Goal: Information Seeking & Learning: Learn about a topic

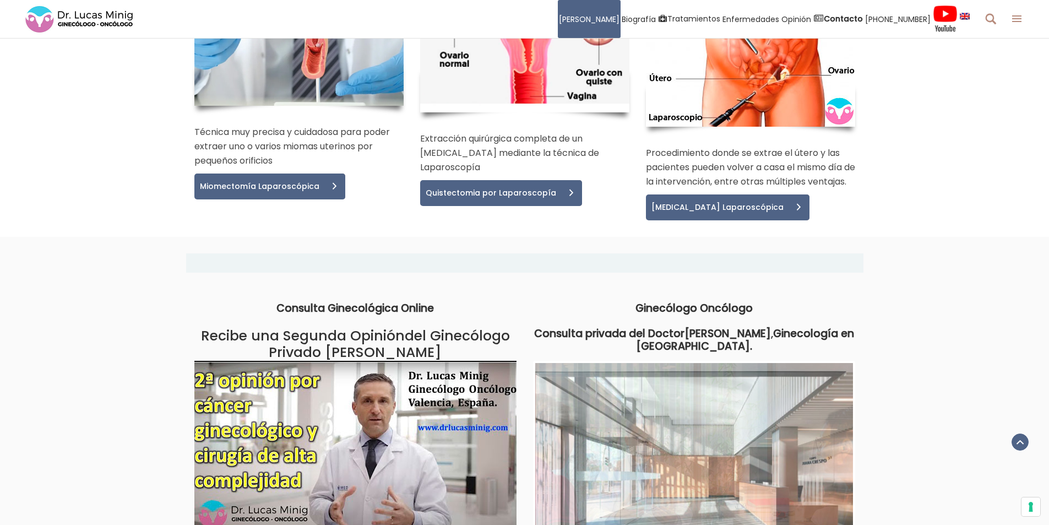
scroll to position [2292, 0]
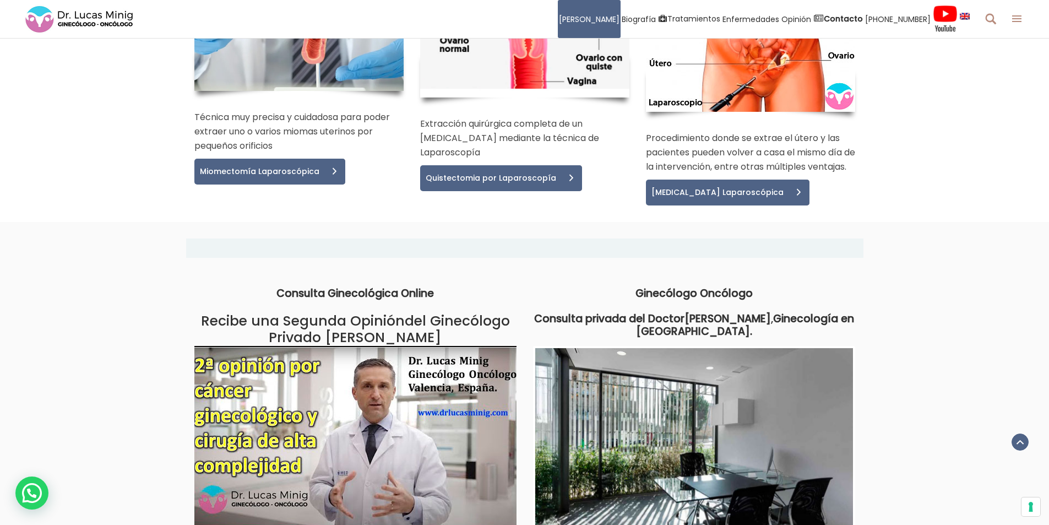
click at [163, 258] on div "Consulta Ginecológica Online Recibe una Segunda Opinión del Ginecólogo Privado …" at bounding box center [524, 432] width 1049 height 349
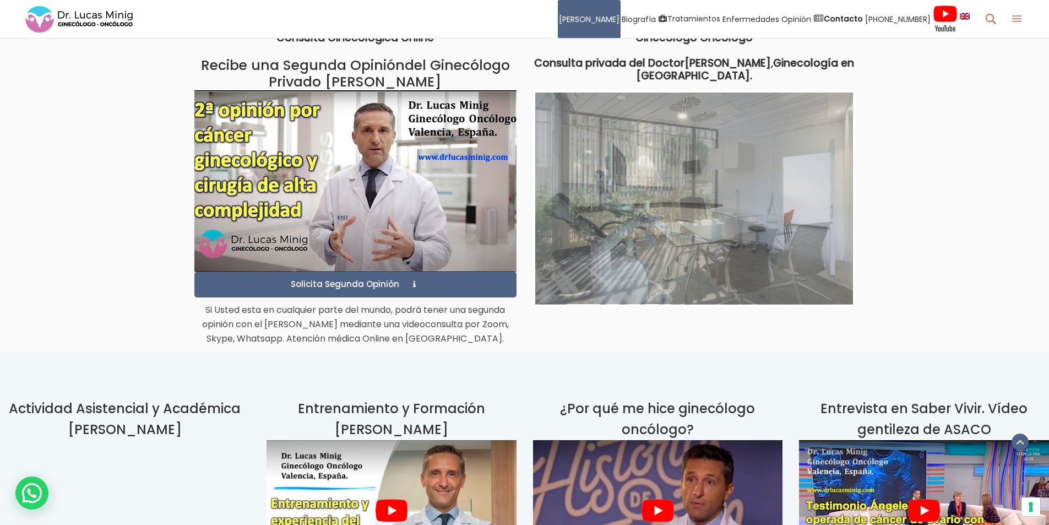
scroll to position [2568, 0]
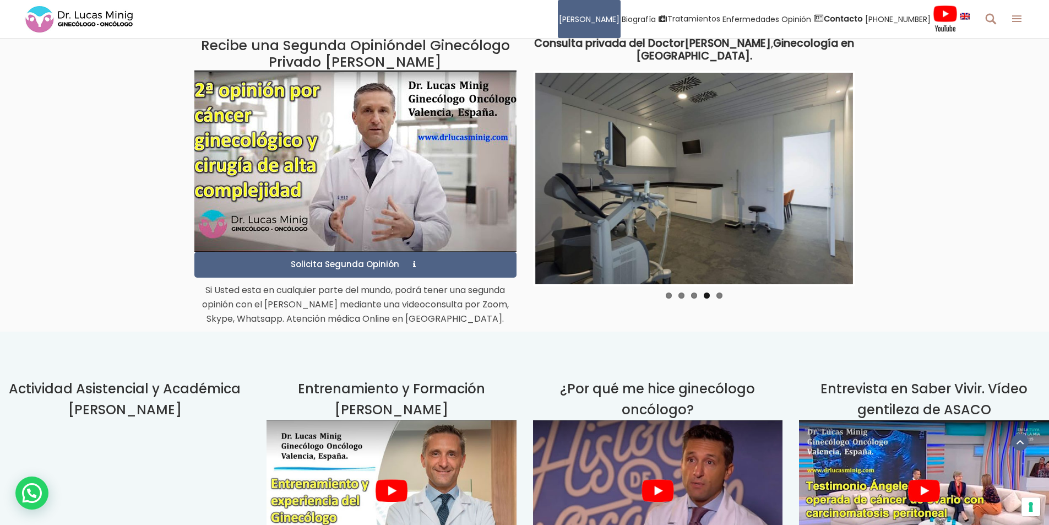
click at [662, 420] on img at bounding box center [658, 490] width 250 height 140
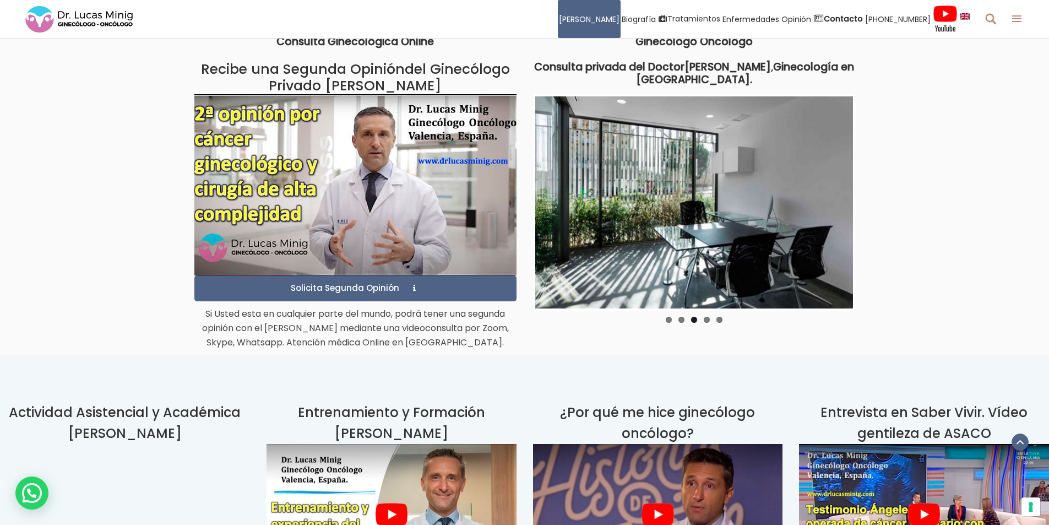
scroll to position [2513, 0]
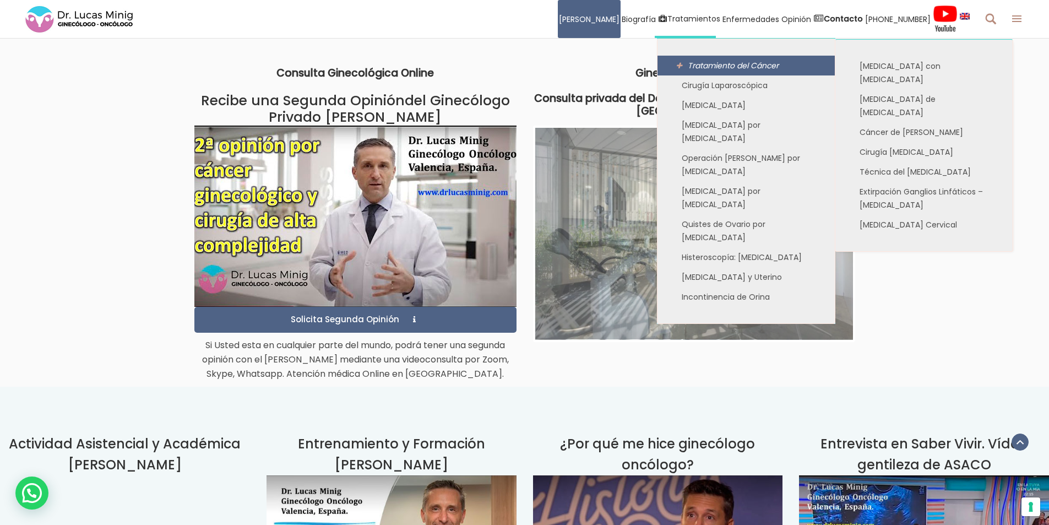
click at [697, 61] on link "Tratamiento del Cáncer" at bounding box center [745, 66] width 177 height 20
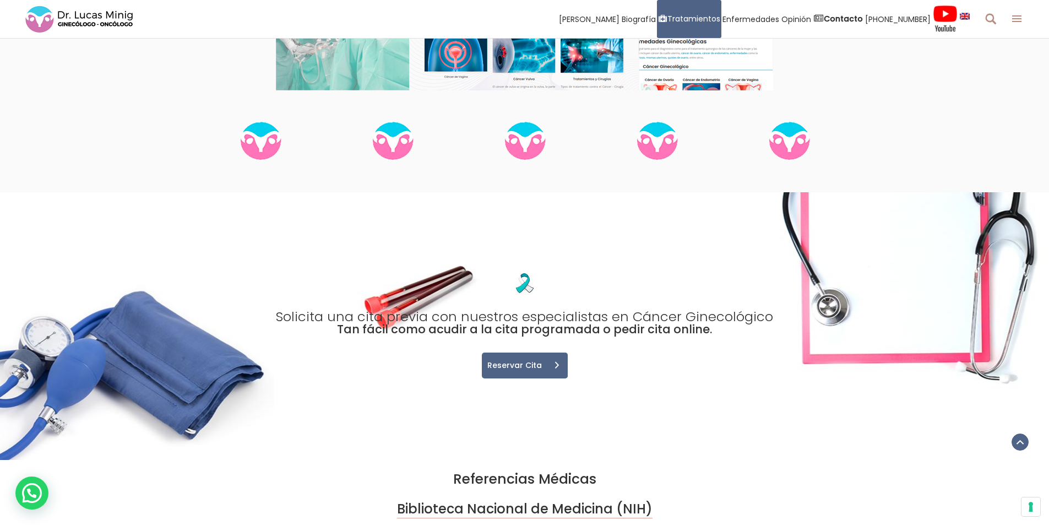
scroll to position [0, 210]
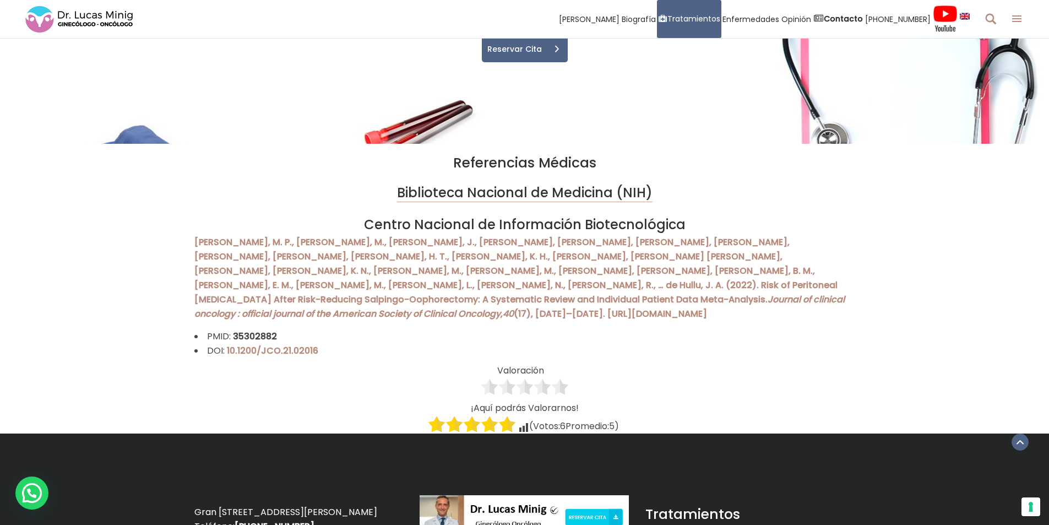
click at [509, 415] on div at bounding box center [472, 424] width 88 height 18
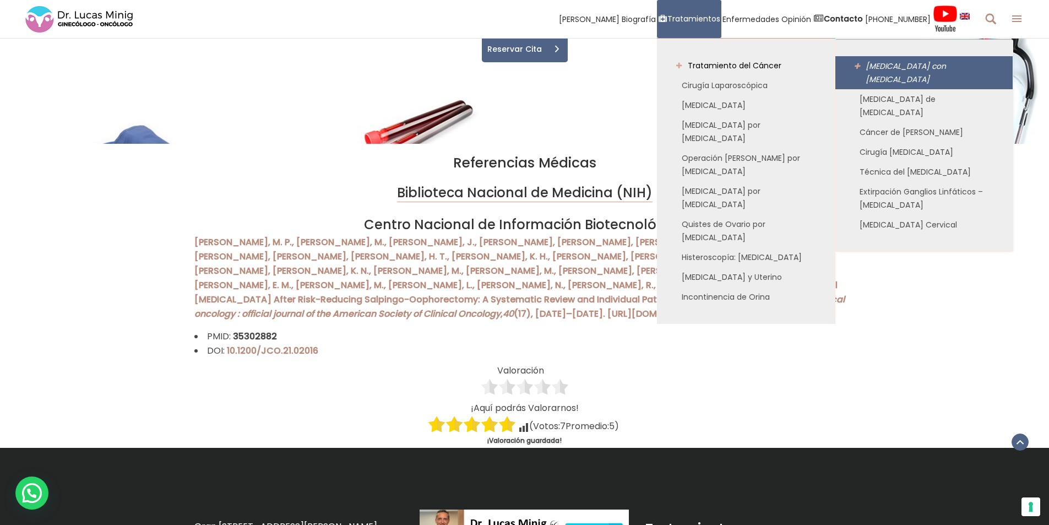
click at [883, 64] on span "[MEDICAL_DATA] con [MEDICAL_DATA]" at bounding box center [905, 73] width 80 height 24
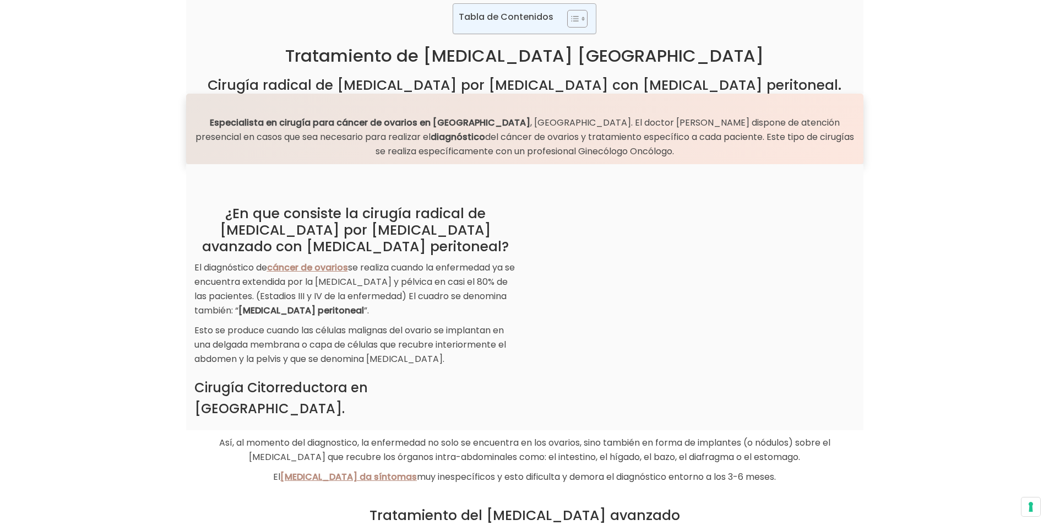
scroll to position [134, 0]
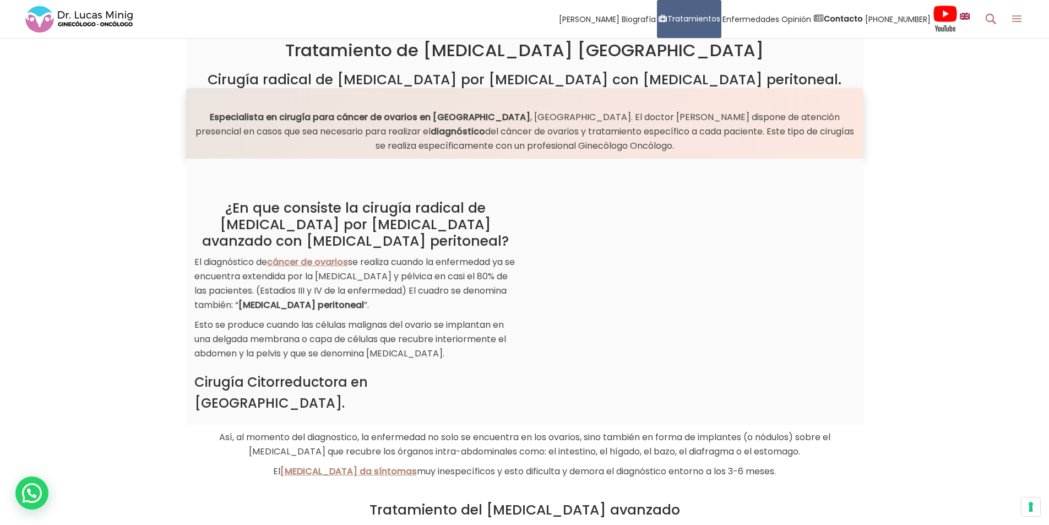
click at [935, 294] on div "¿En que consiste la cirugía radical de citorreducción por cáncer de ovario avan…" at bounding box center [524, 292] width 1049 height 266
click at [951, 298] on div "¿En que consiste la cirugía radical de citorreducción por cáncer de ovario avan…" at bounding box center [524, 292] width 1049 height 266
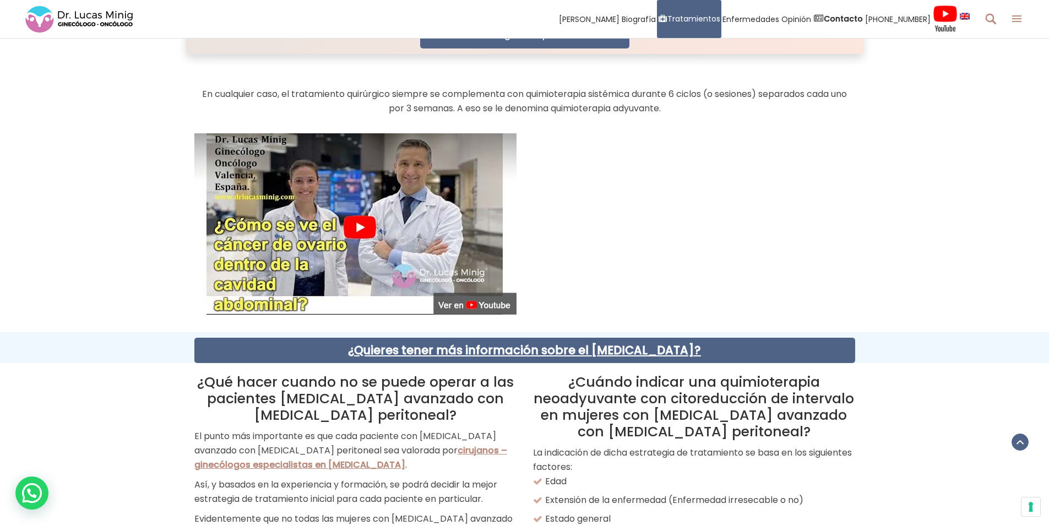
scroll to position [1400, 0]
click at [363, 221] on img at bounding box center [355, 223] width 322 height 181
click at [111, 251] on div at bounding box center [524, 223] width 1049 height 181
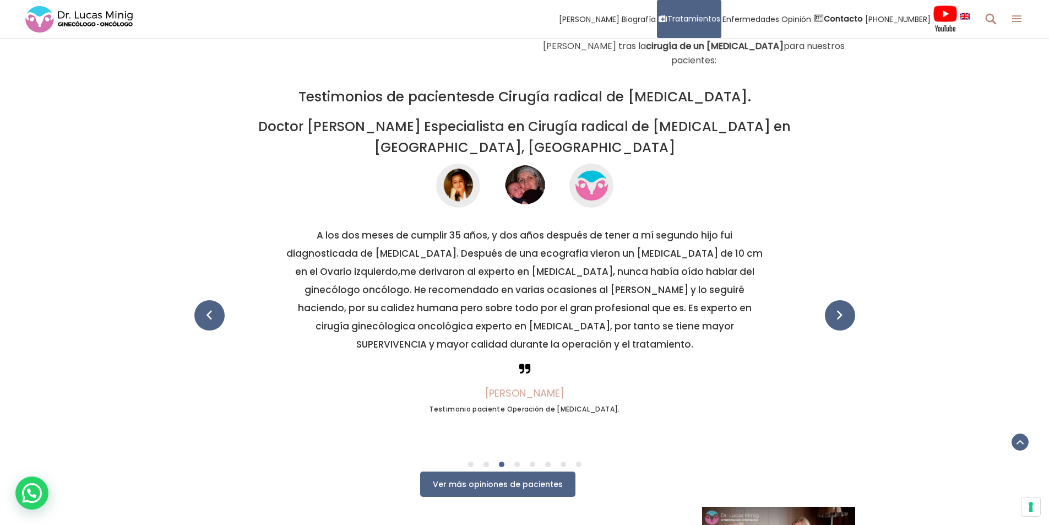
scroll to position [2941, 0]
